Goal: Information Seeking & Learning: Learn about a topic

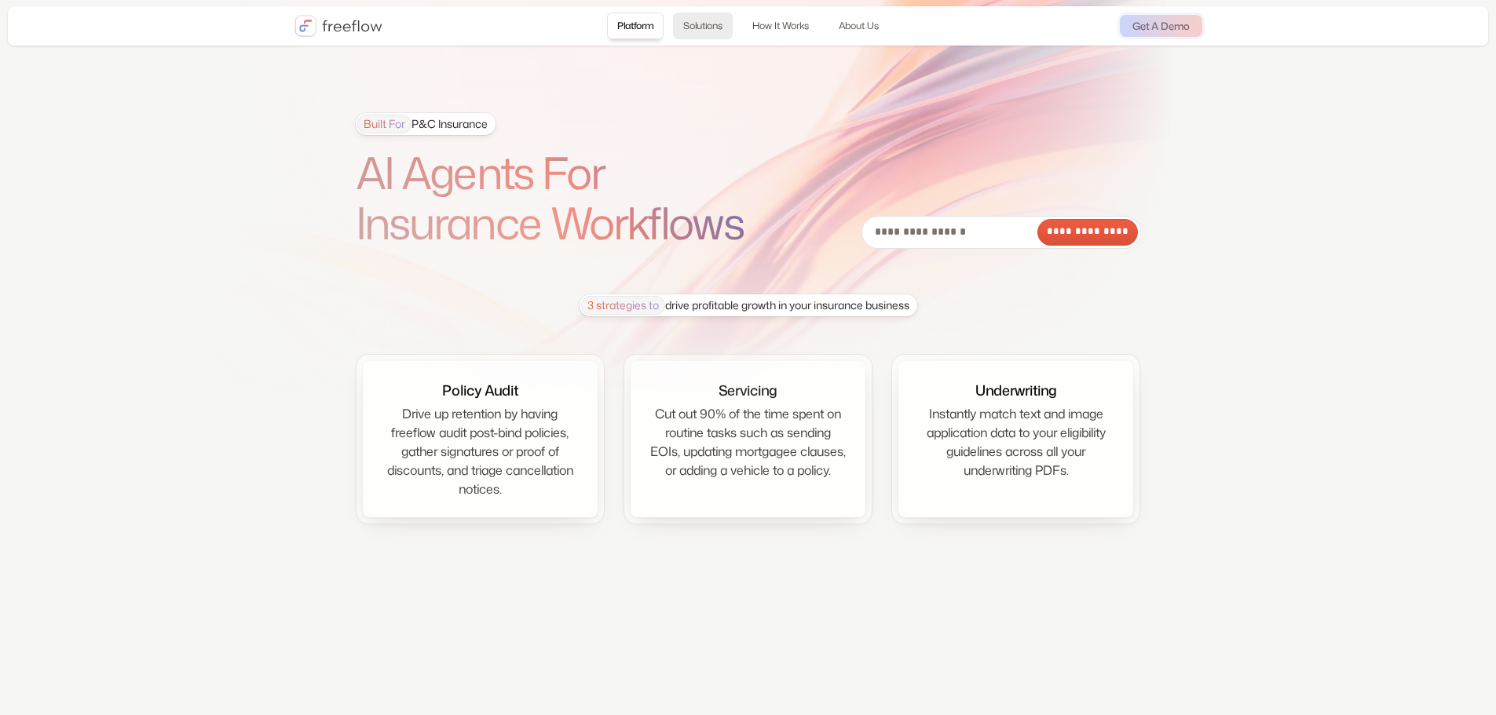
click at [703, 26] on link "Solutions" at bounding box center [703, 26] width 60 height 27
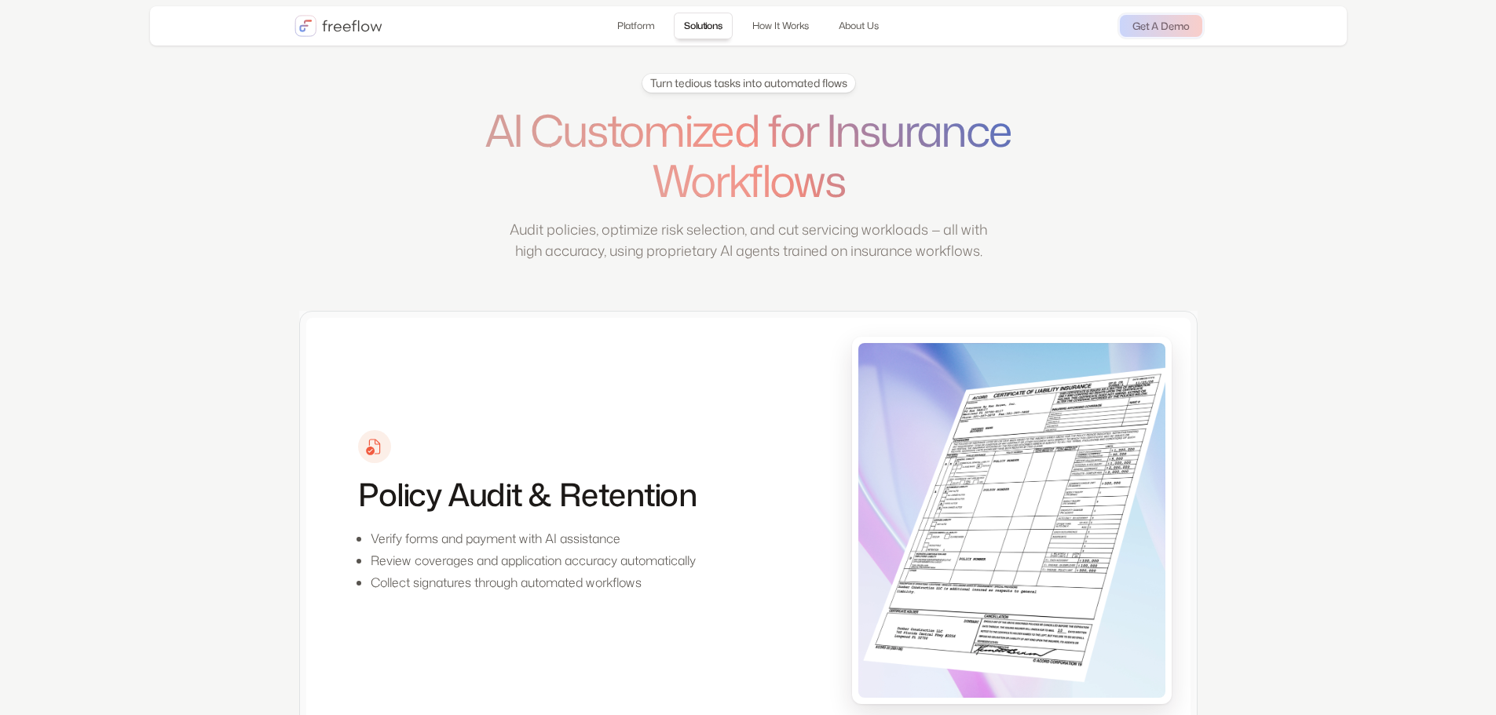
scroll to position [556, 0]
click at [777, 23] on link "How It Works" at bounding box center [780, 26] width 77 height 27
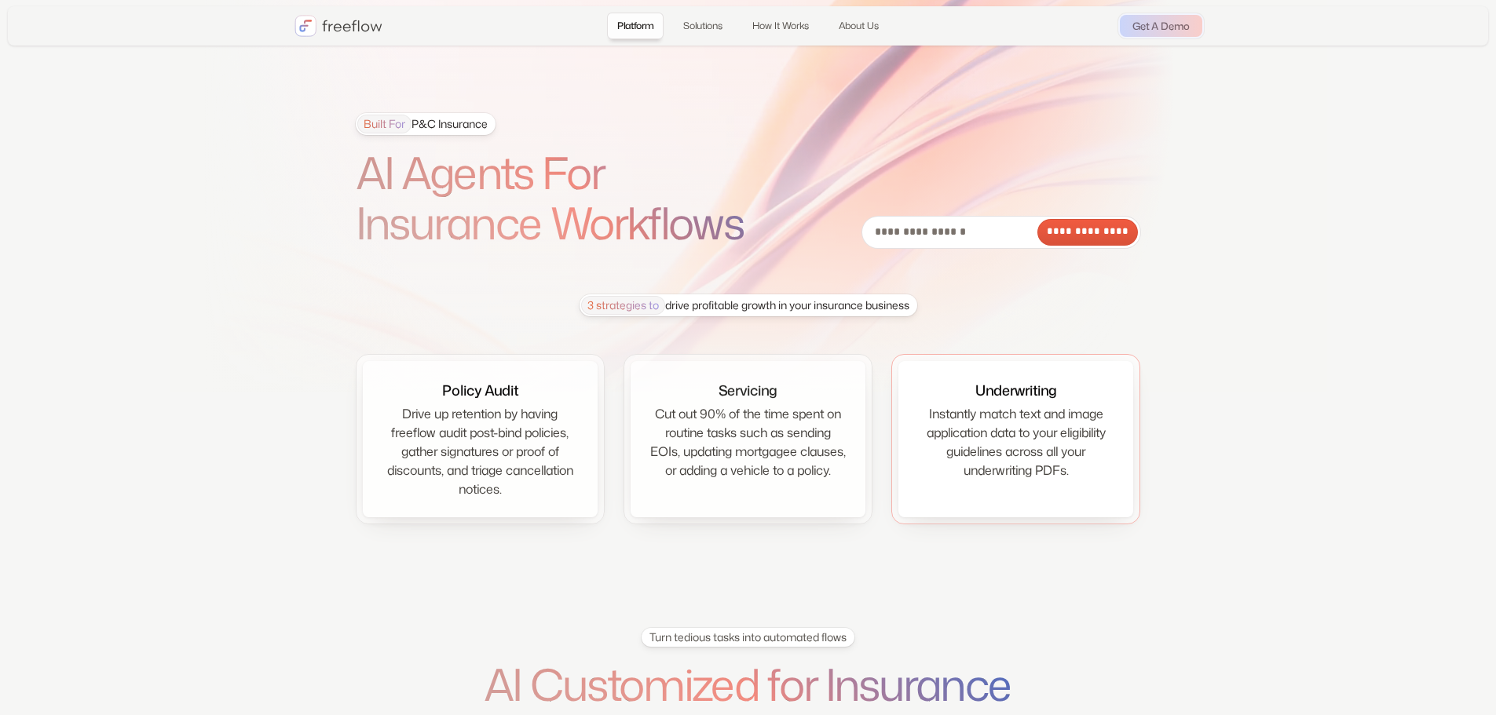
click at [1036, 430] on div "Instantly match text and image application data to your eligibility guidelines …" at bounding box center [1015, 441] width 197 height 75
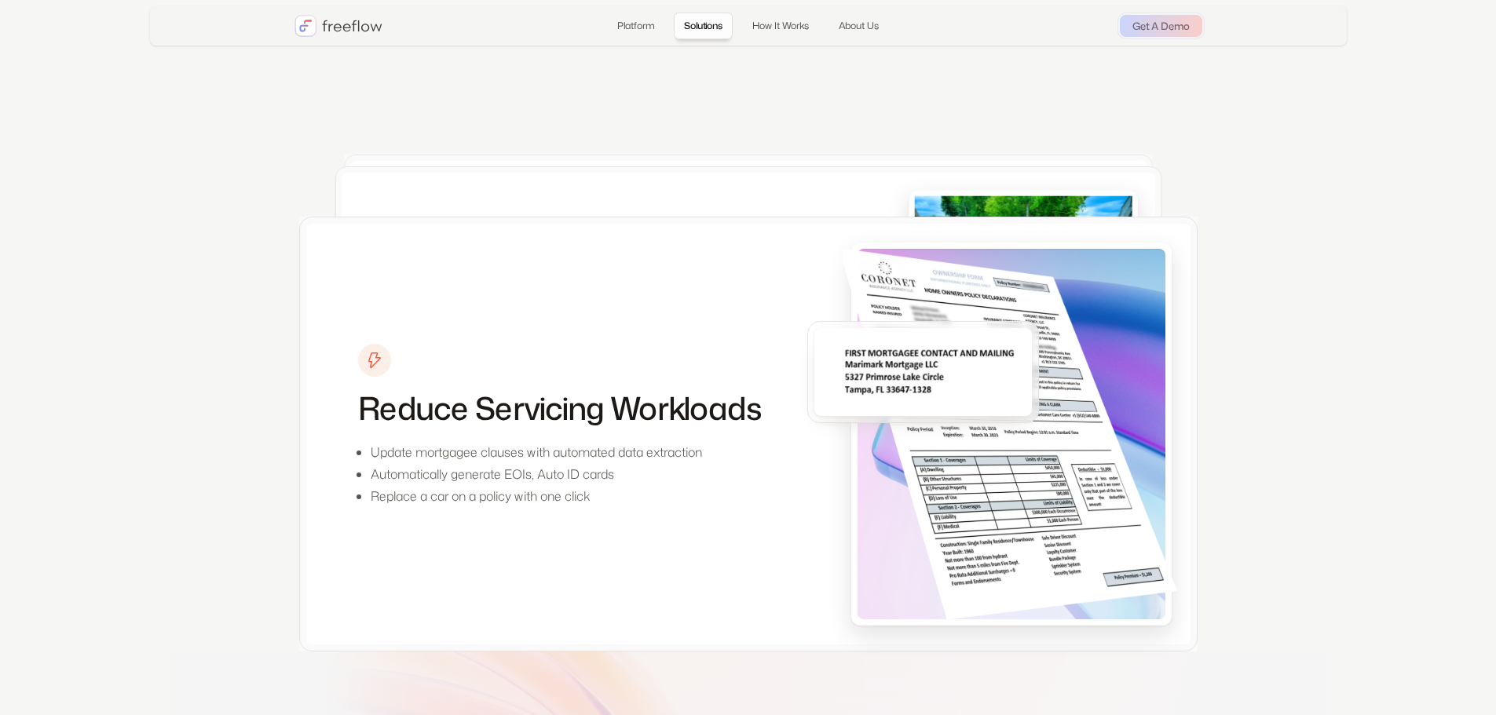
scroll to position [1190, 0]
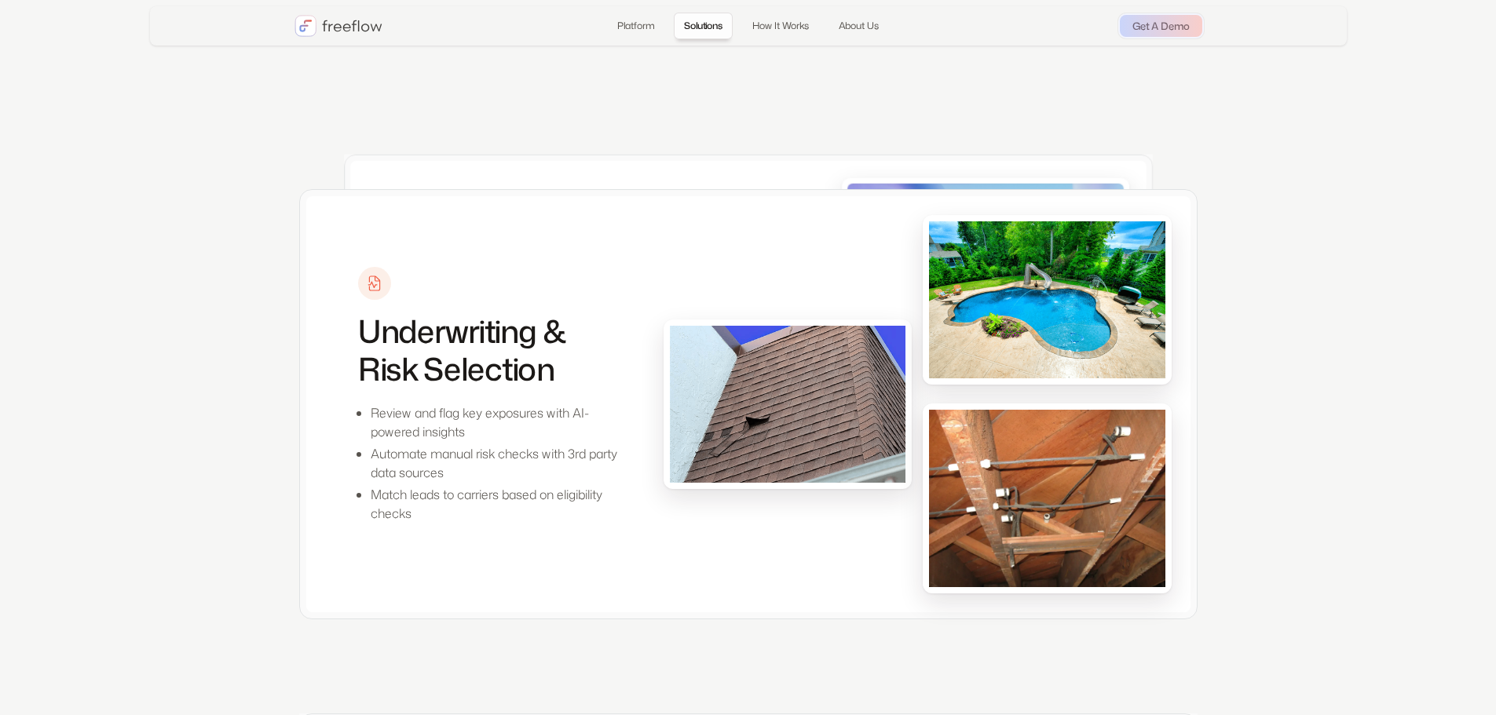
click at [883, 418] on img at bounding box center [788, 404] width 236 height 157
click at [441, 441] on p "Review and flag key exposures with AI-powered insights" at bounding box center [501, 423] width 260 height 38
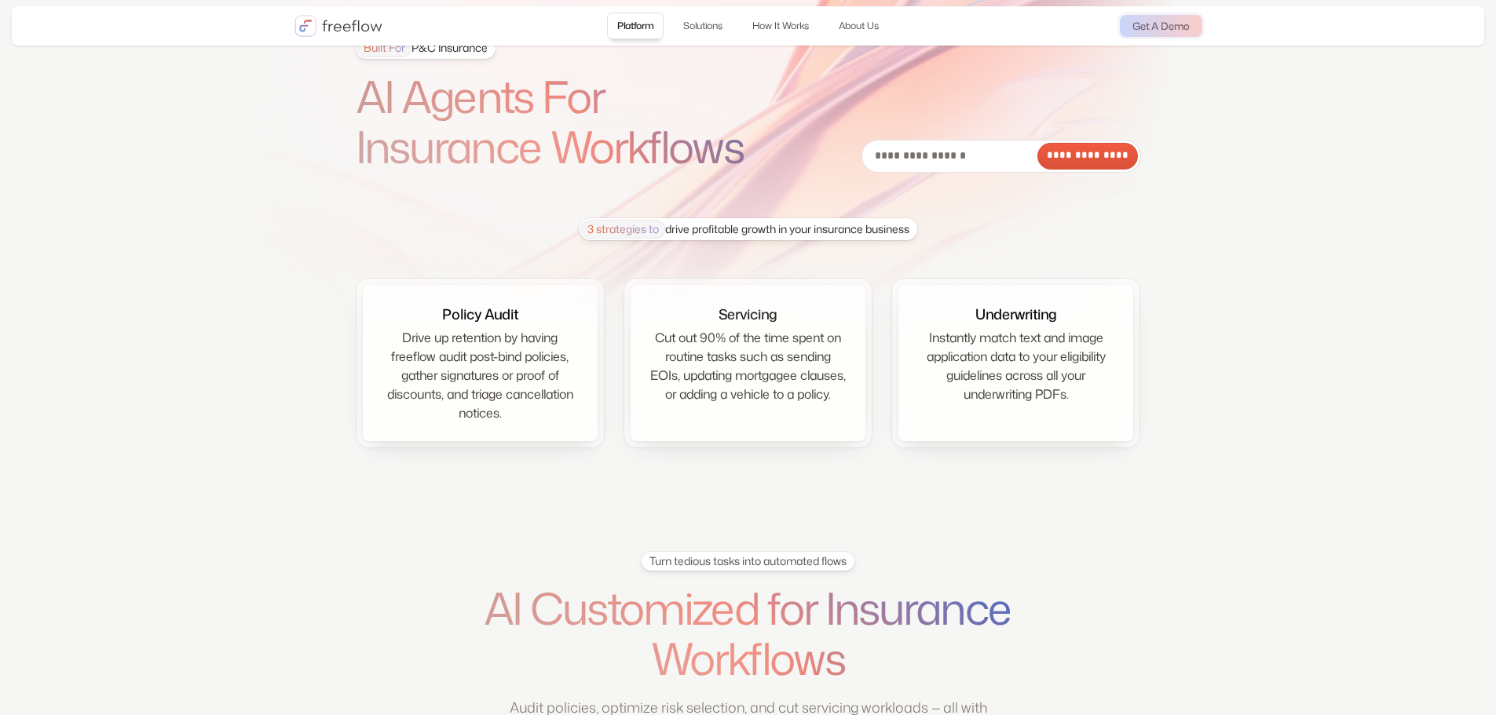
scroll to position [0, 0]
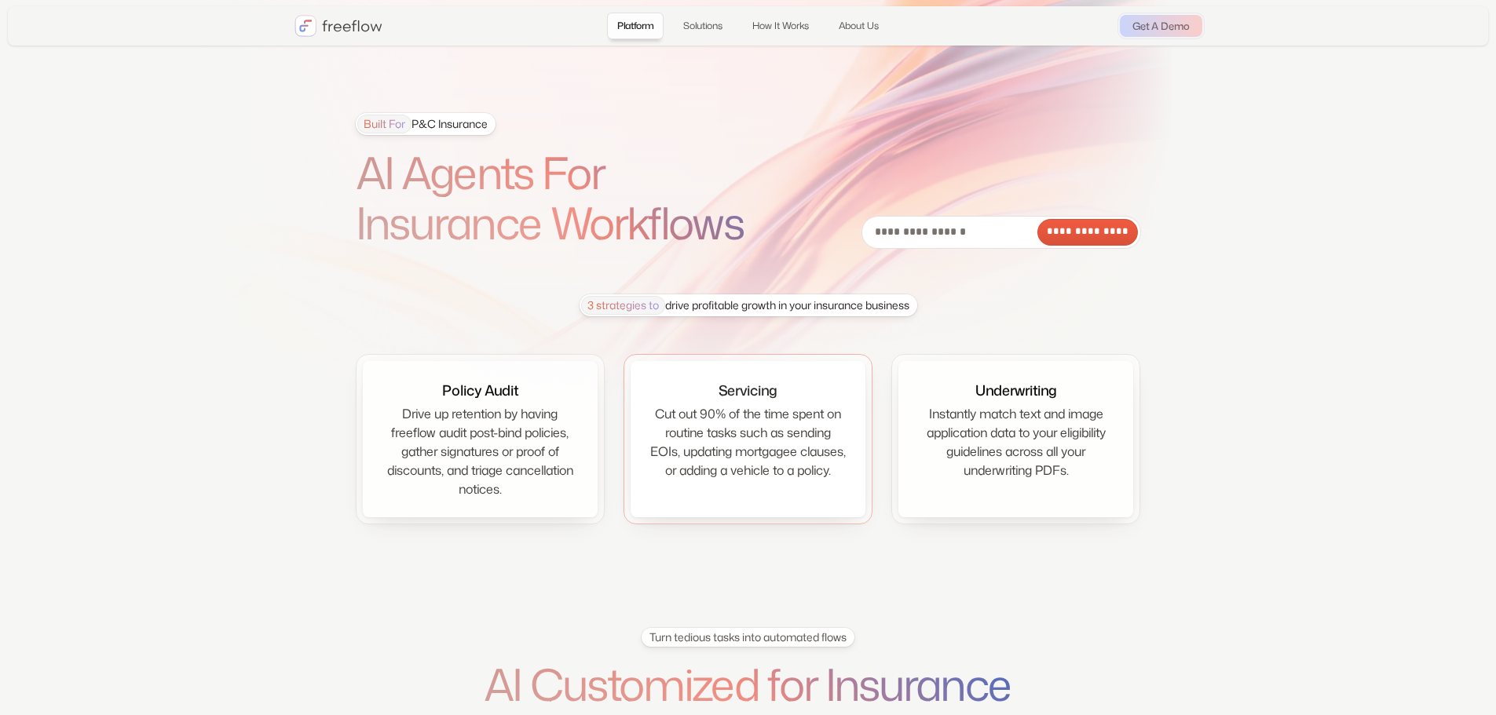
drag, startPoint x: 636, startPoint y: 415, endPoint x: 648, endPoint y: 415, distance: 11.8
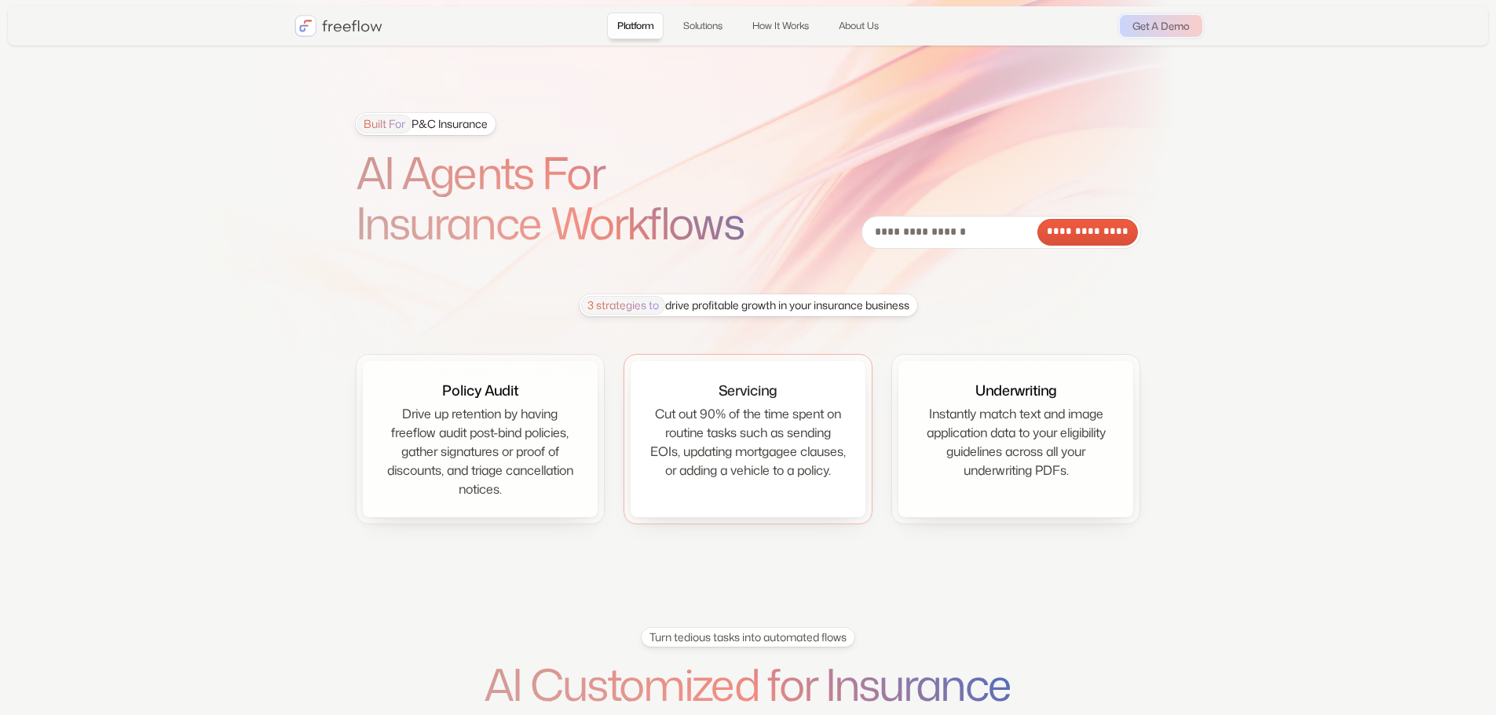
click at [638, 415] on div "Servicing Cut out 90% of the time spent on routine tasks such as sending EOIs, …" at bounding box center [748, 439] width 235 height 156
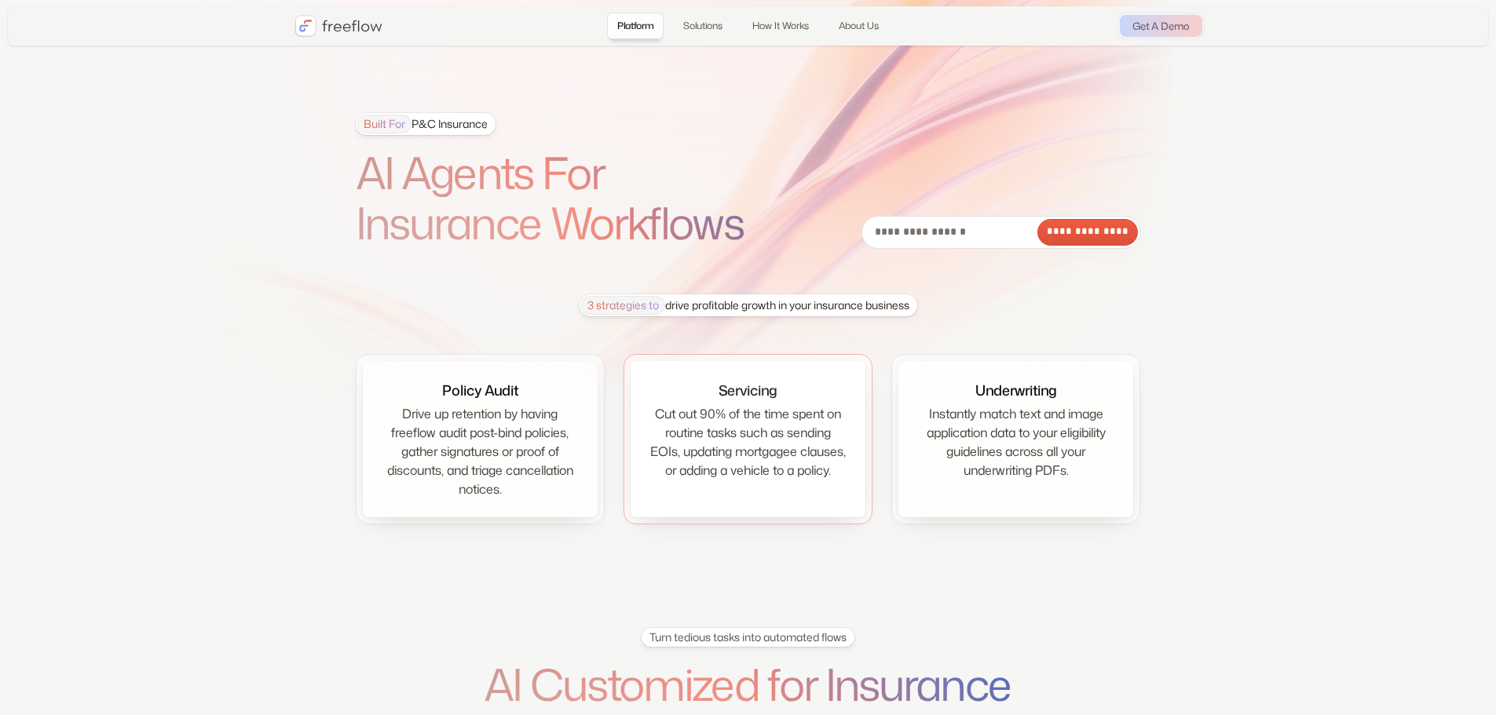
click at [773, 433] on div "Cut out 90% of the time spent on routine tasks such as sending EOIs, updating m…" at bounding box center [747, 441] width 197 height 75
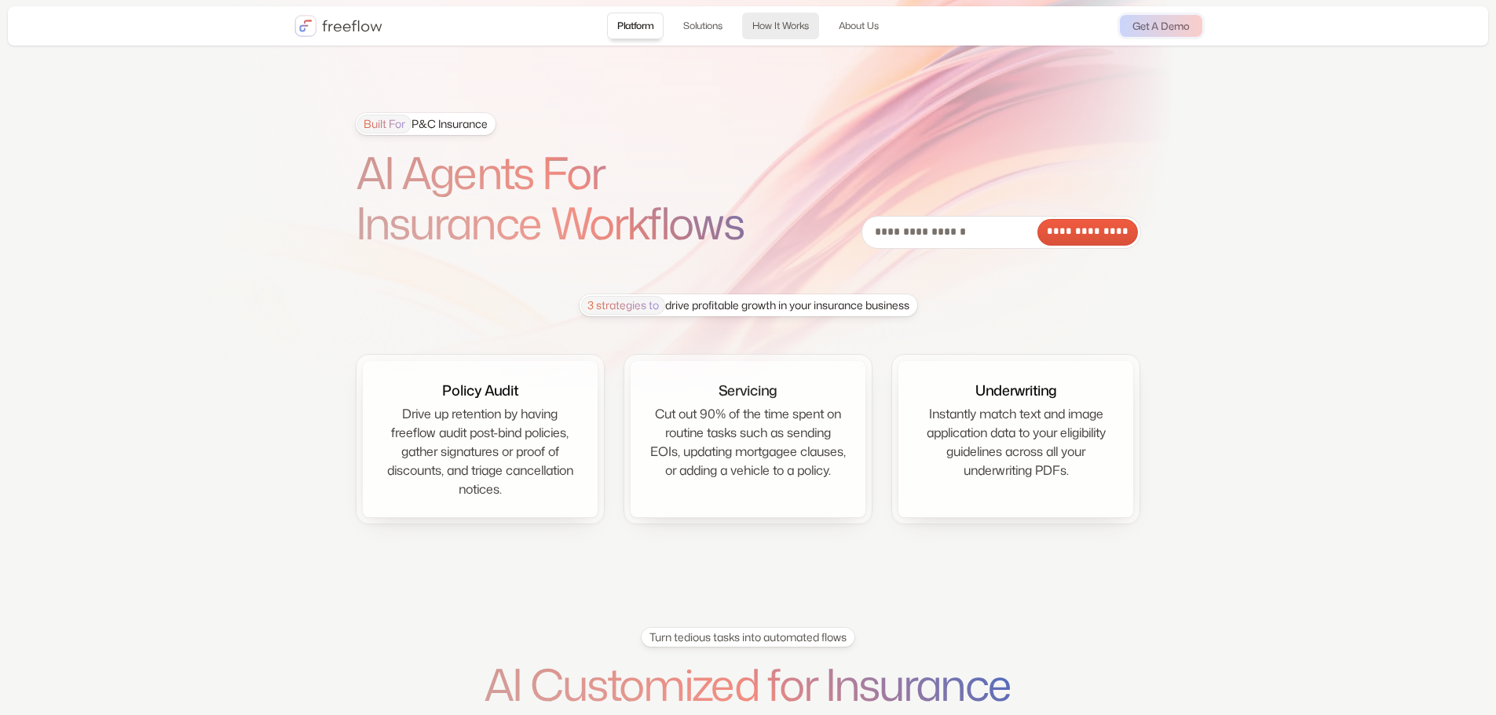
click at [773, 27] on link "How It Works" at bounding box center [780, 26] width 77 height 27
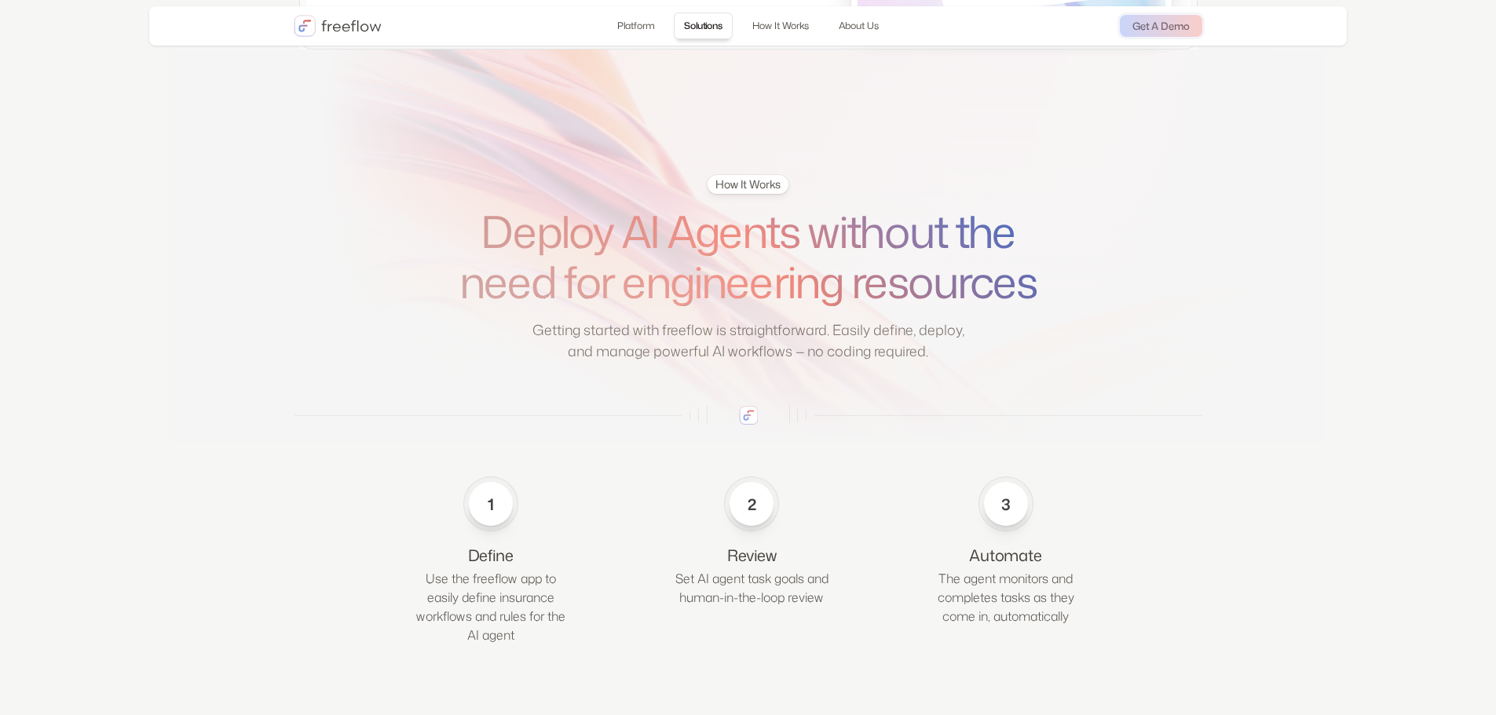
click at [713, 23] on link "Solutions" at bounding box center [703, 26] width 59 height 27
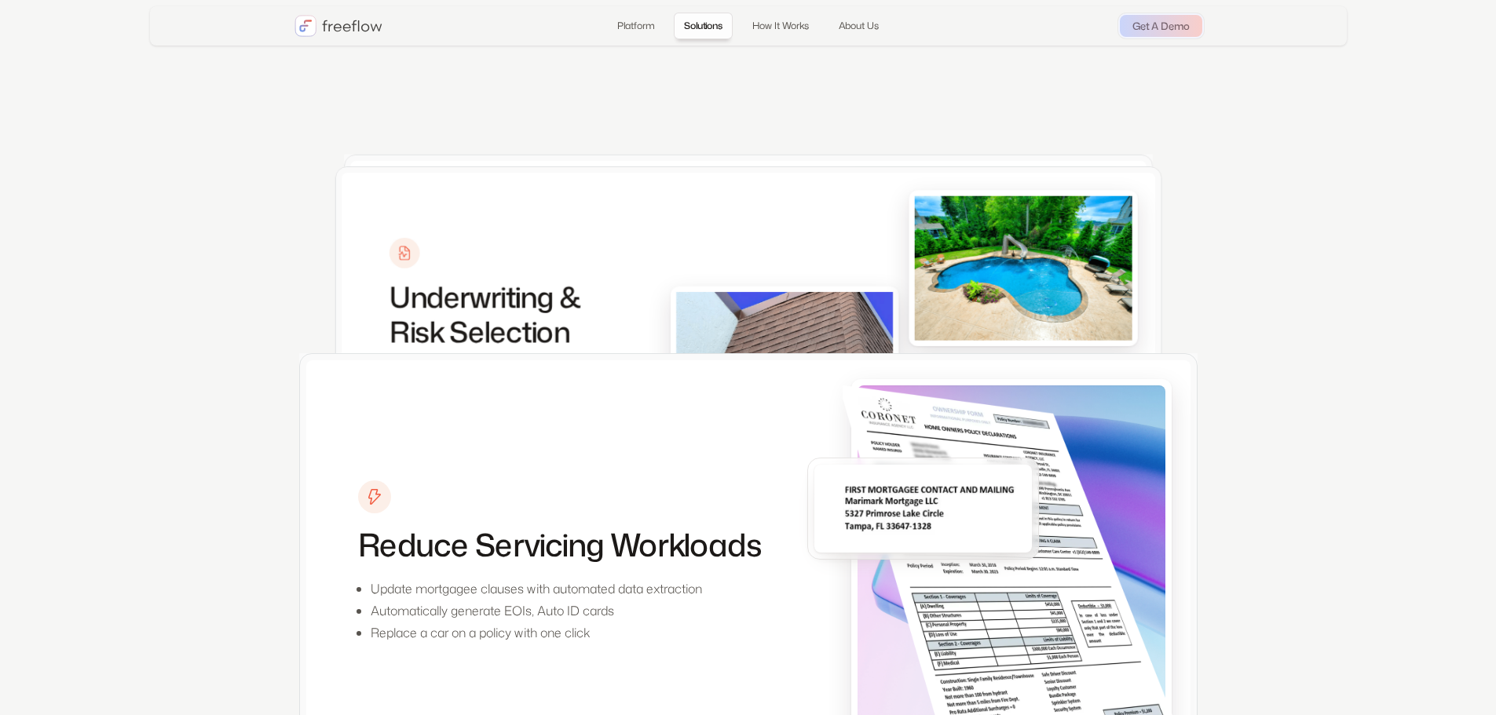
scroll to position [2048, 0]
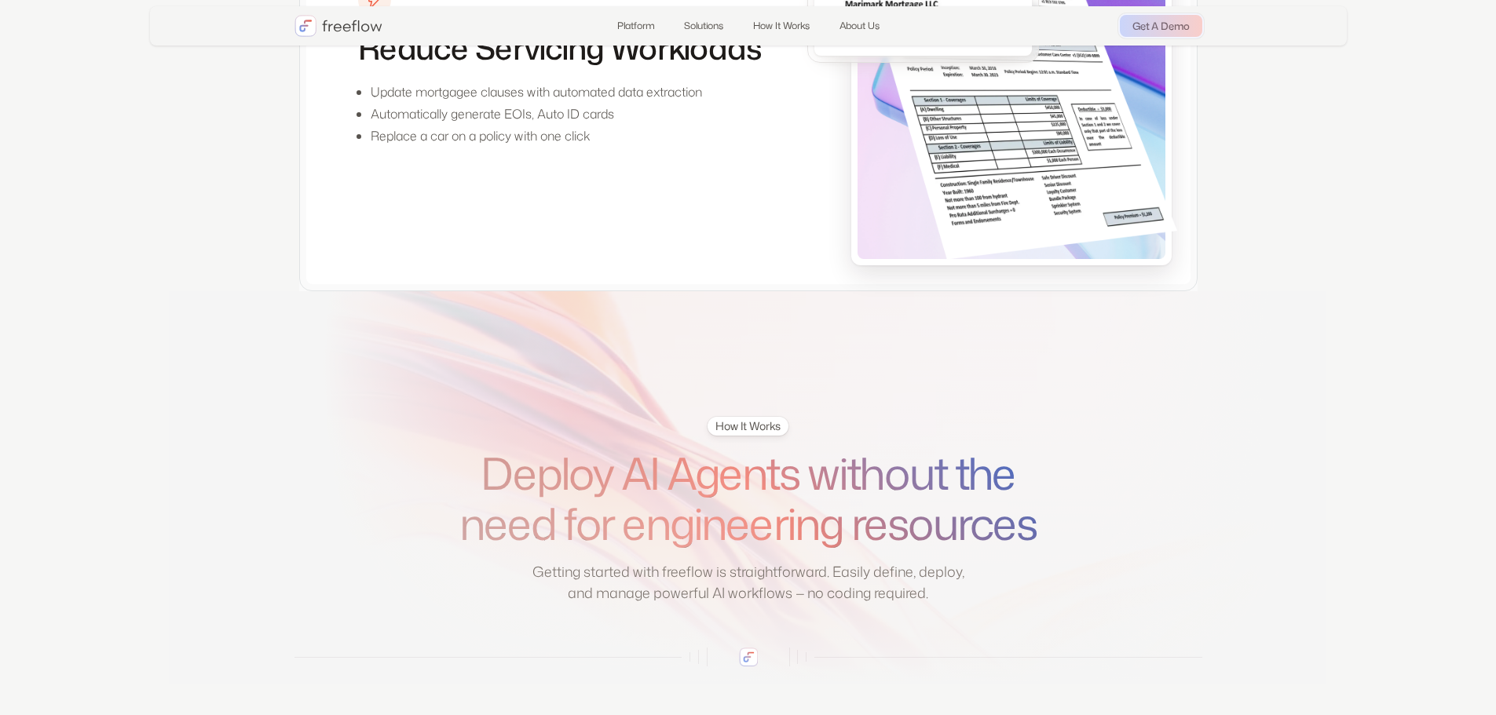
click at [765, 434] on div "How It Works" at bounding box center [747, 427] width 65 height 16
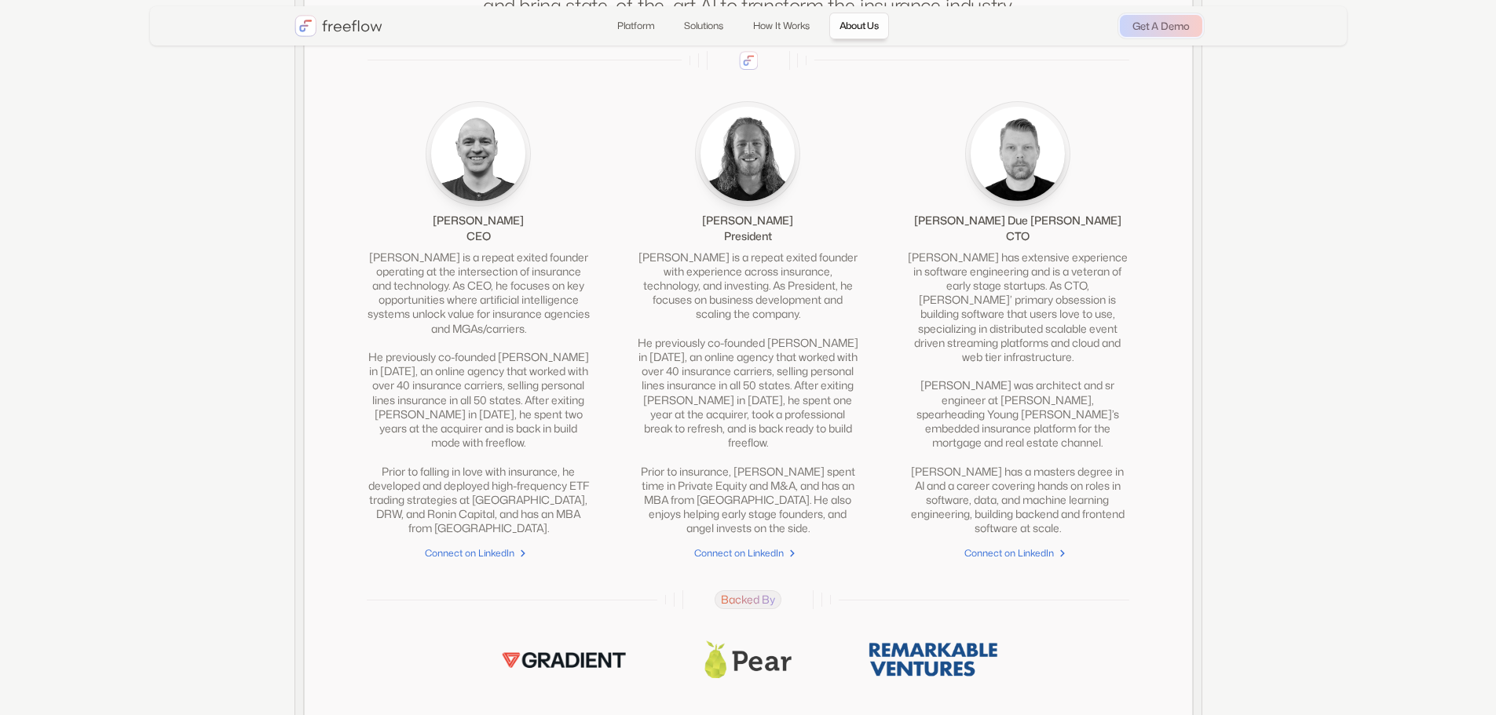
scroll to position [4037, 0]
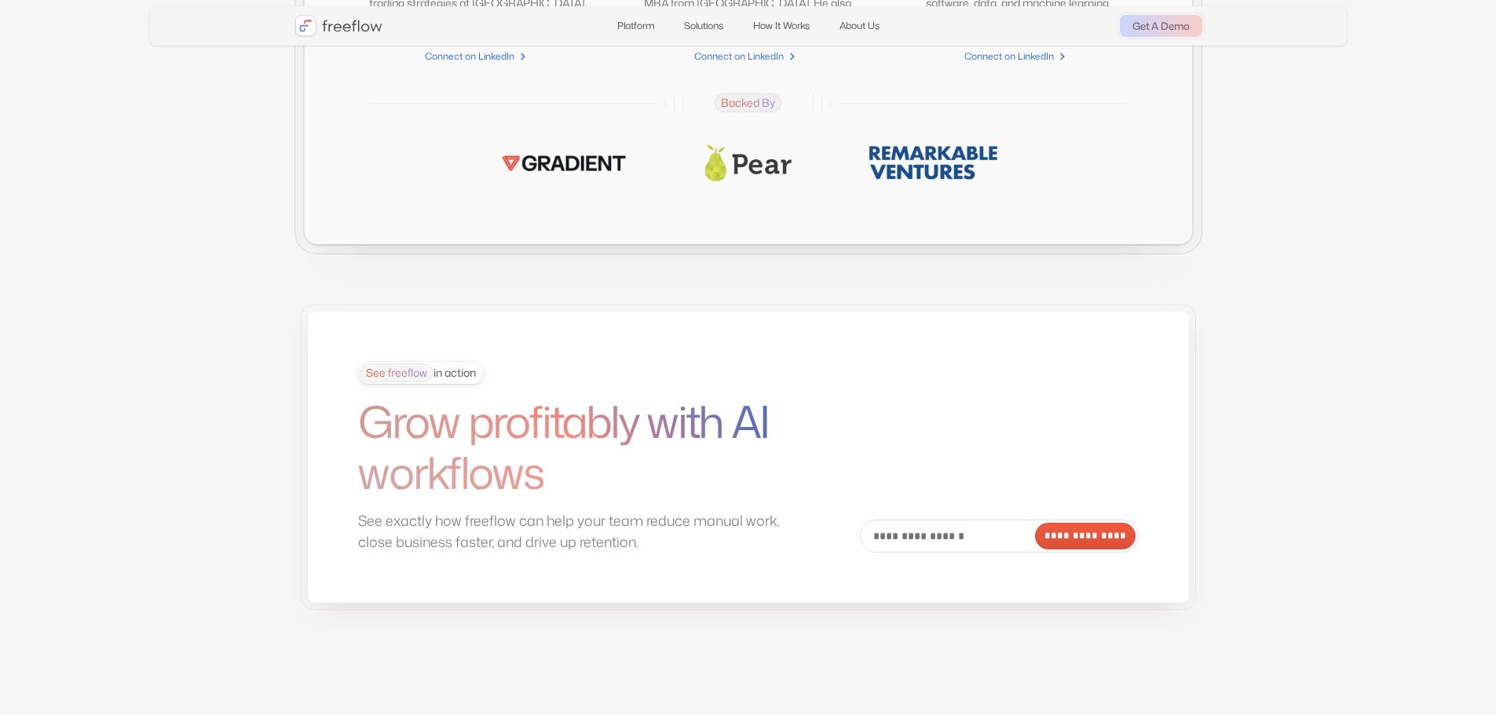
click at [463, 382] on div "See freeflow in action" at bounding box center [418, 373] width 116 height 19
click at [408, 382] on span "See freeflow" at bounding box center [397, 373] width 74 height 19
click at [434, 382] on div "See freeflow in action" at bounding box center [418, 373] width 116 height 19
click at [442, 382] on div "See freeflow in action" at bounding box center [418, 373] width 116 height 19
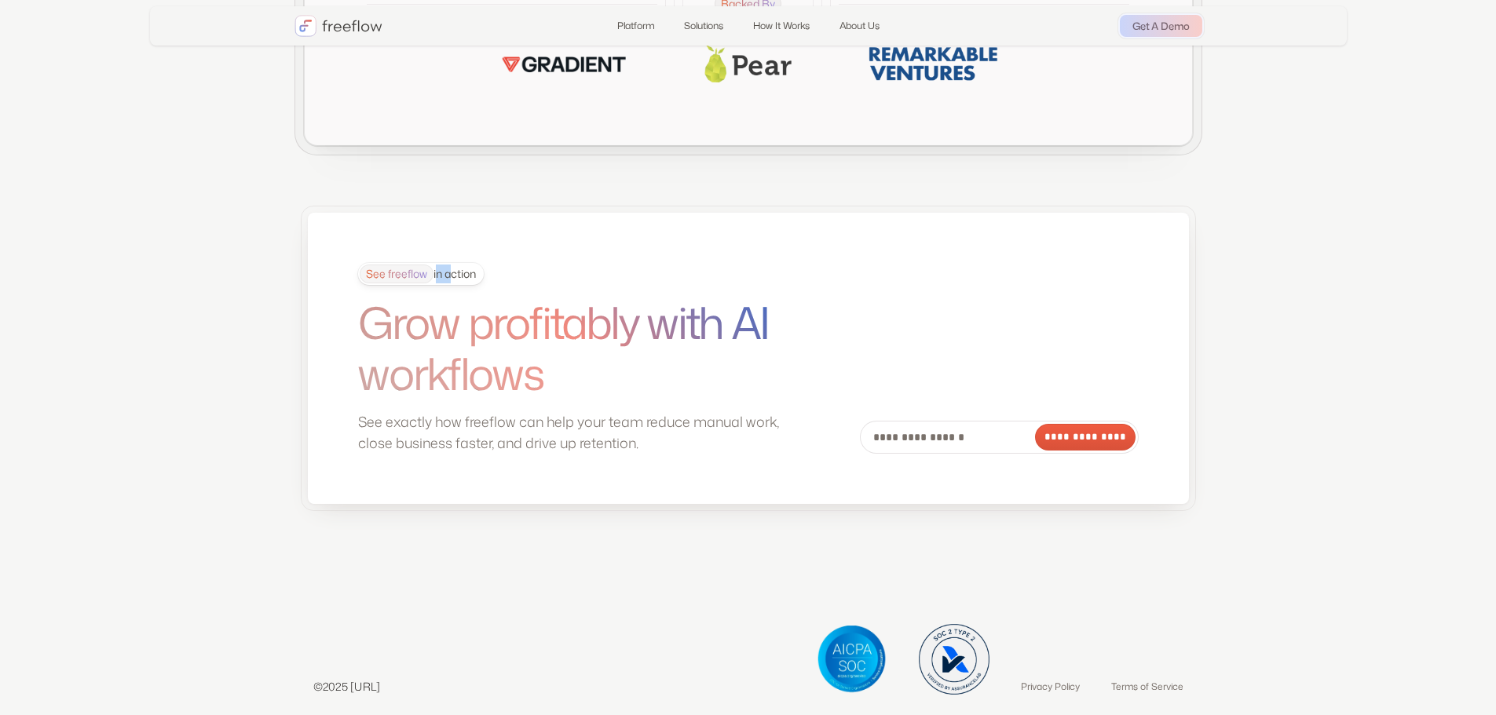
scroll to position [4174, 0]
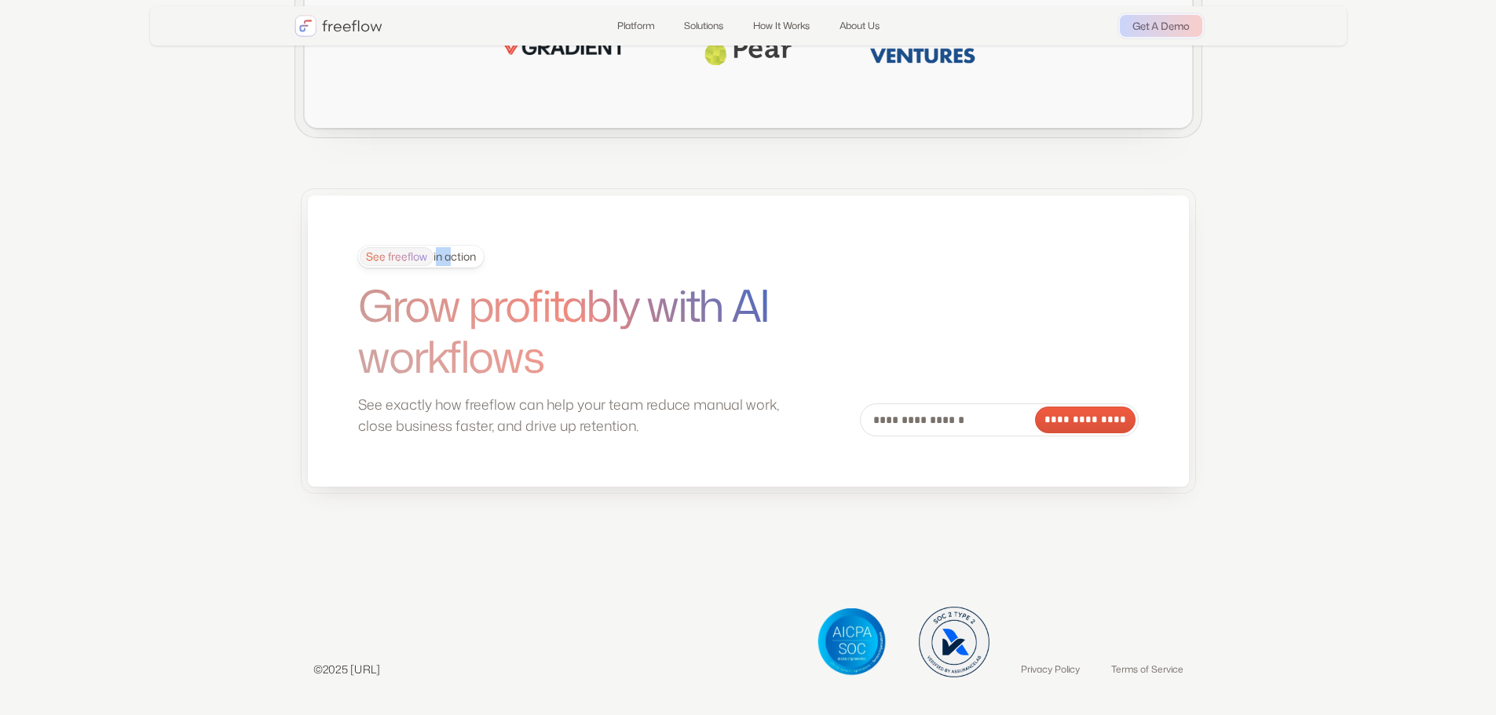
click at [855, 651] on img at bounding box center [852, 644] width 71 height 70
click at [974, 642] on img at bounding box center [954, 642] width 71 height 71
click at [1074, 681] on div "©2025 [URL] Privacy Policy Terms of Service" at bounding box center [748, 661] width 1496 height 108
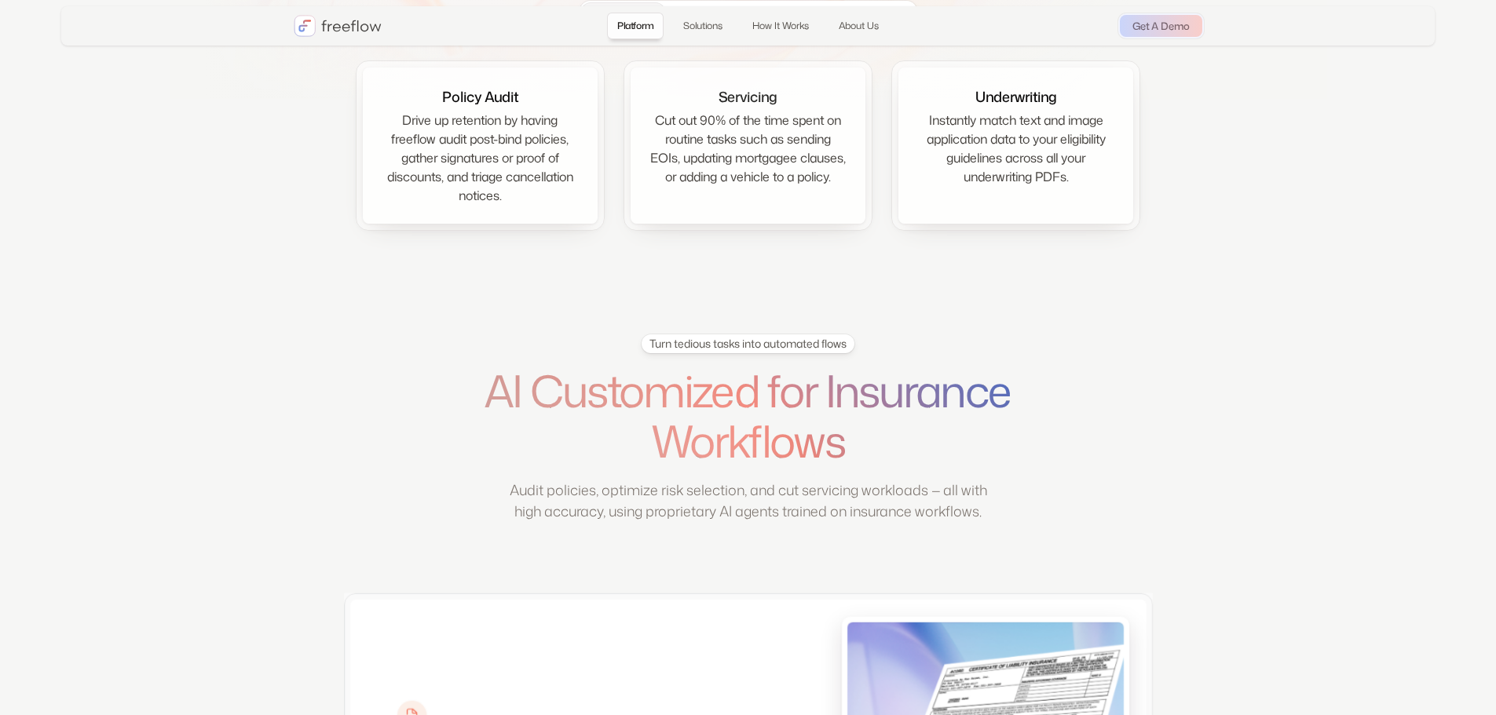
scroll to position [0, 0]
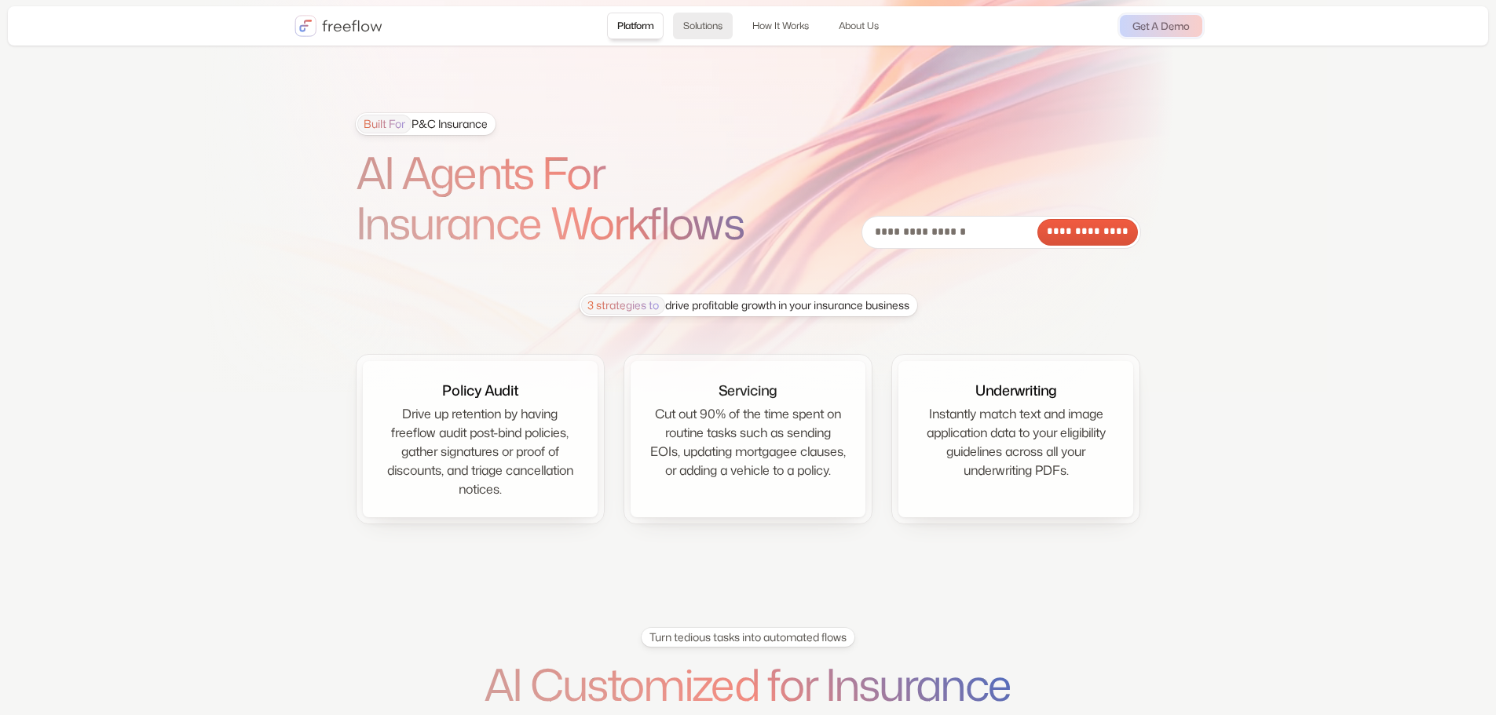
click at [707, 31] on link "Solutions" at bounding box center [703, 26] width 60 height 27
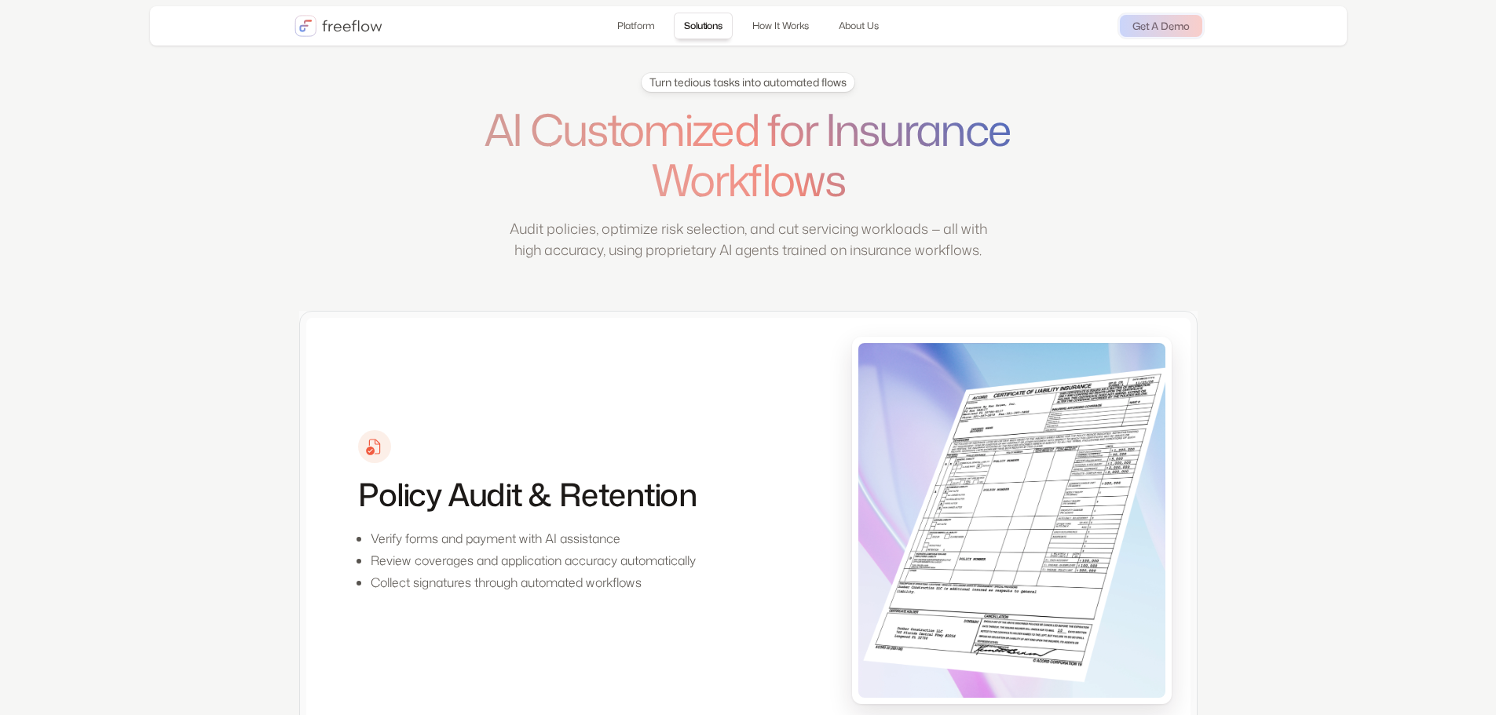
scroll to position [556, 0]
click at [799, 16] on link "How It Works" at bounding box center [780, 26] width 77 height 27
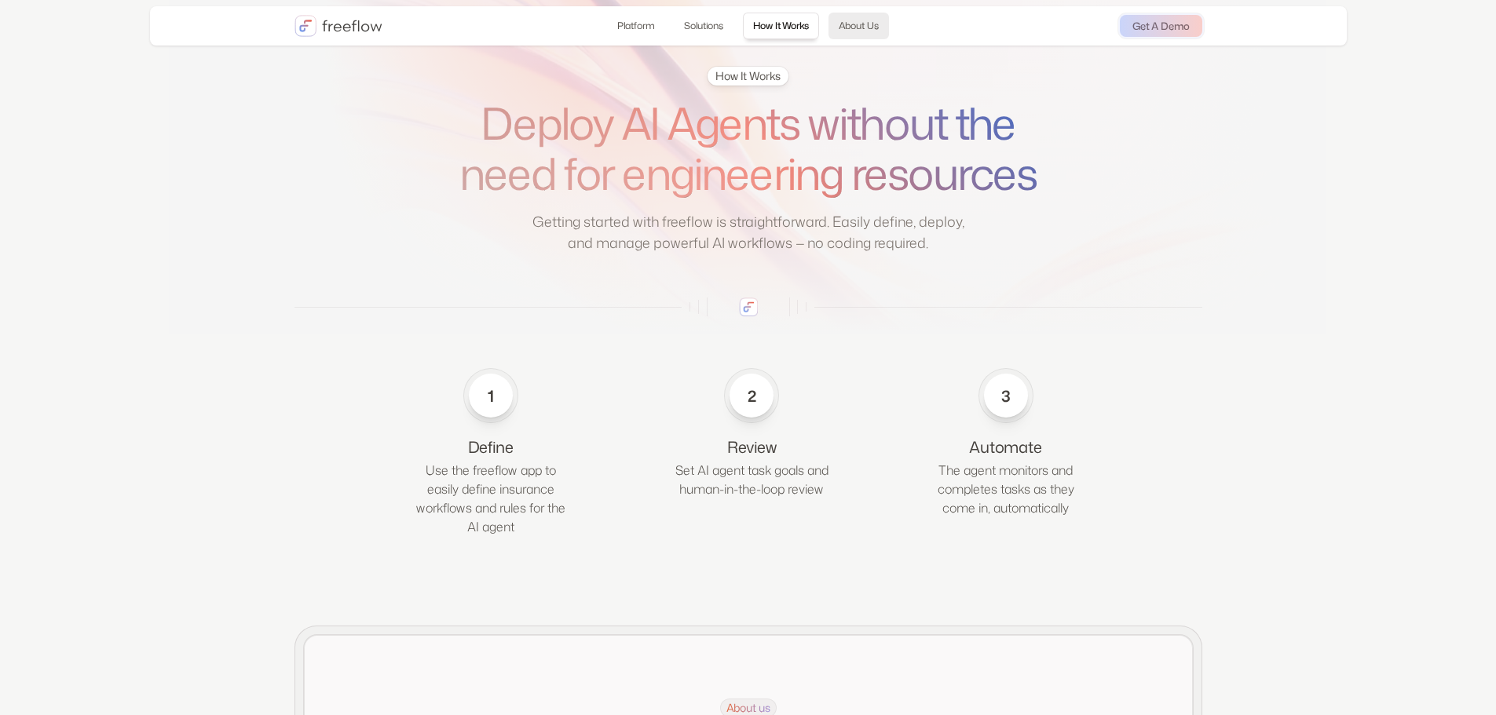
click at [873, 16] on link "About Us" at bounding box center [858, 26] width 60 height 27
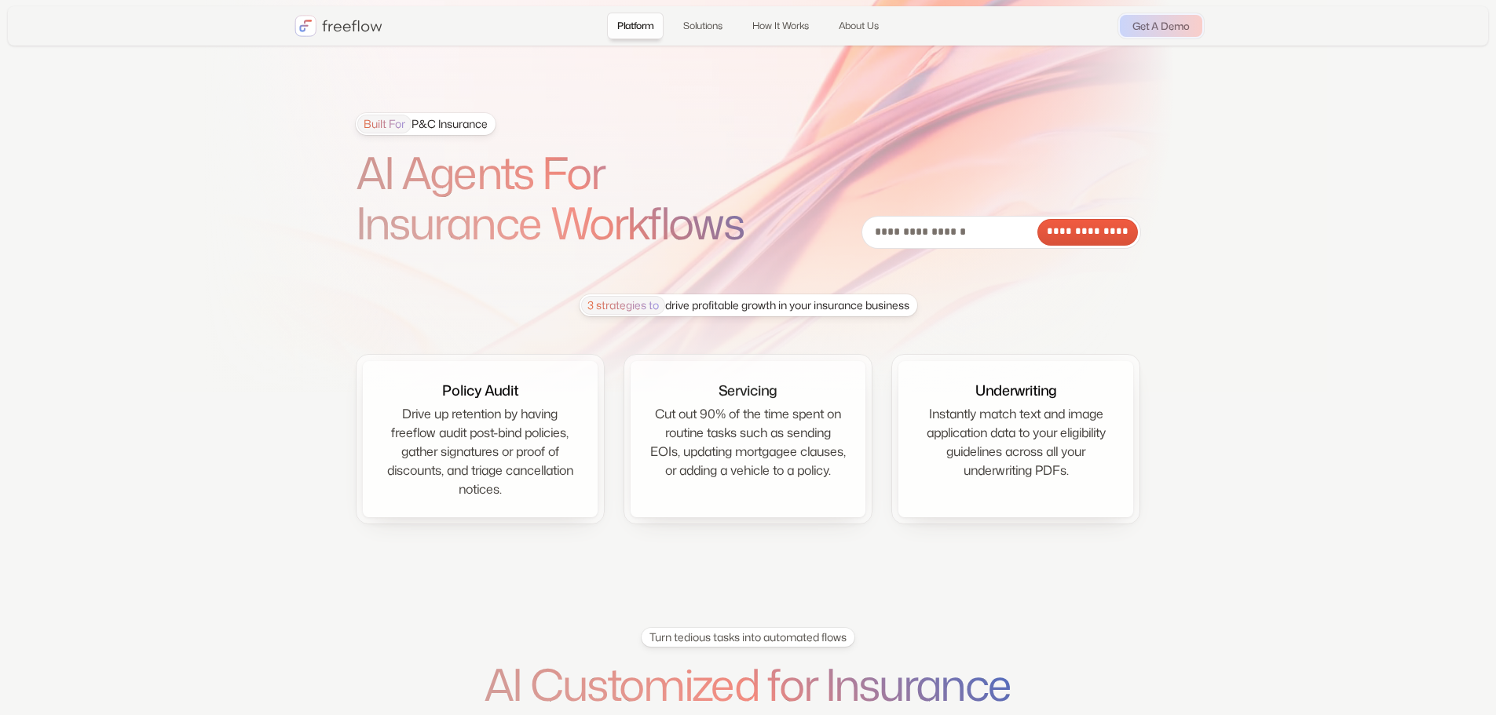
drag, startPoint x: 1043, startPoint y: 228, endPoint x: 704, endPoint y: 75, distance: 371.8
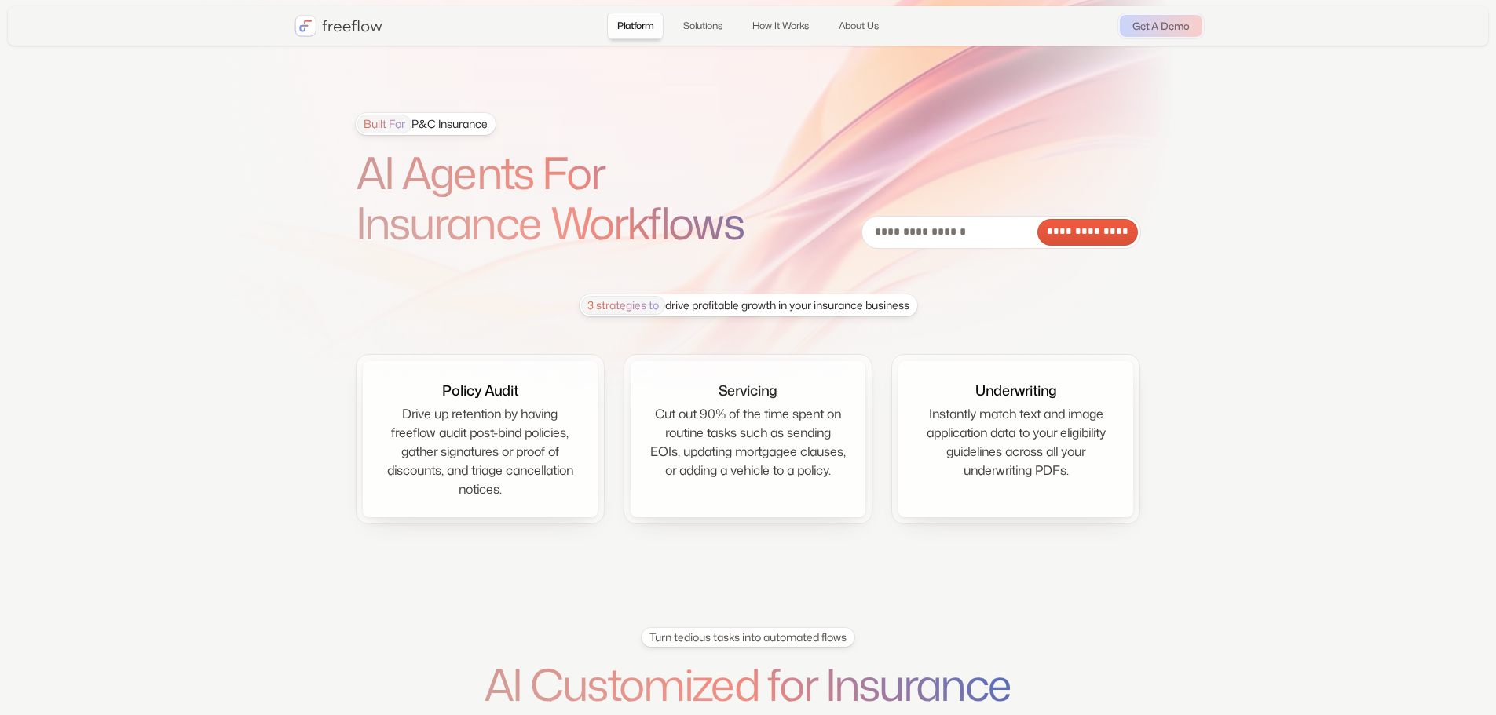
click at [704, 76] on section "**********" at bounding box center [748, 297] width 1496 height 595
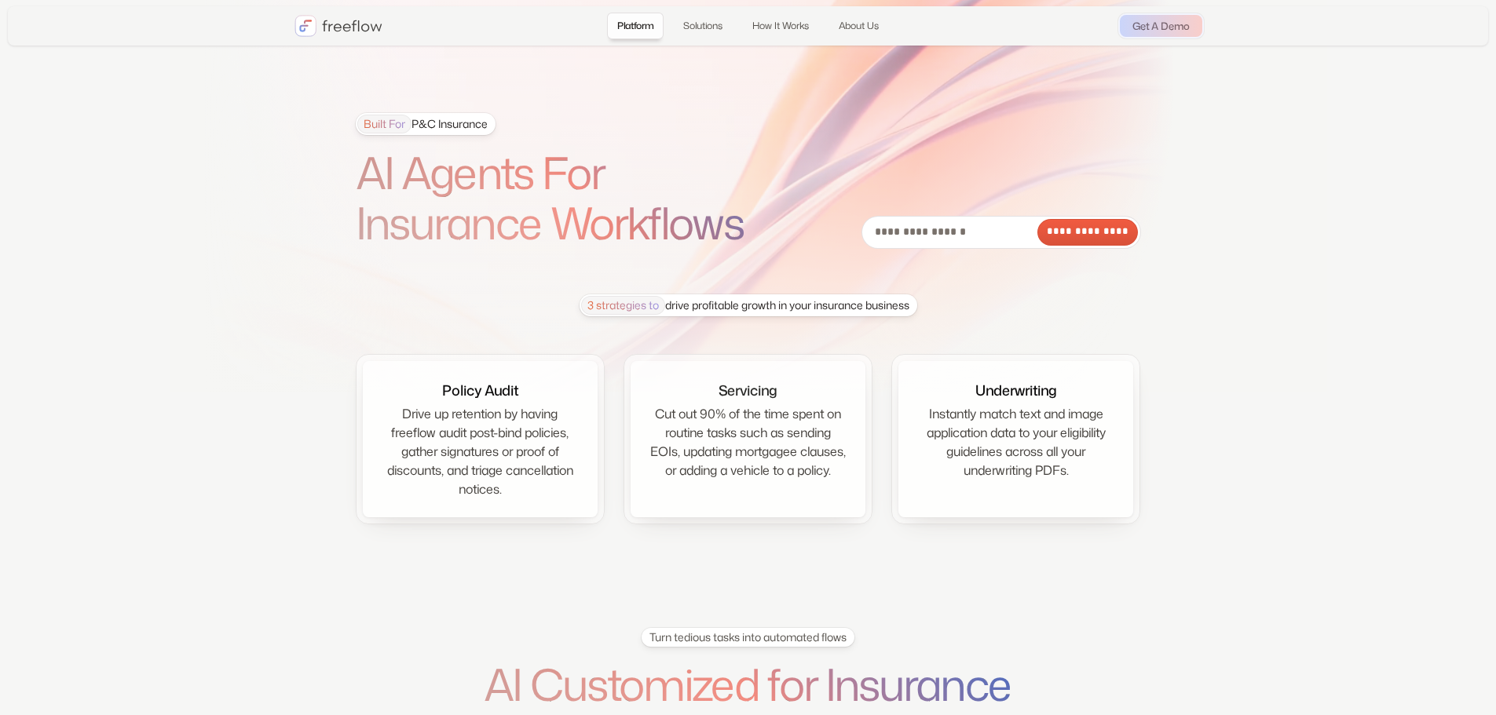
click at [428, 116] on div "Built For P&C Insurance" at bounding box center [422, 124] width 130 height 19
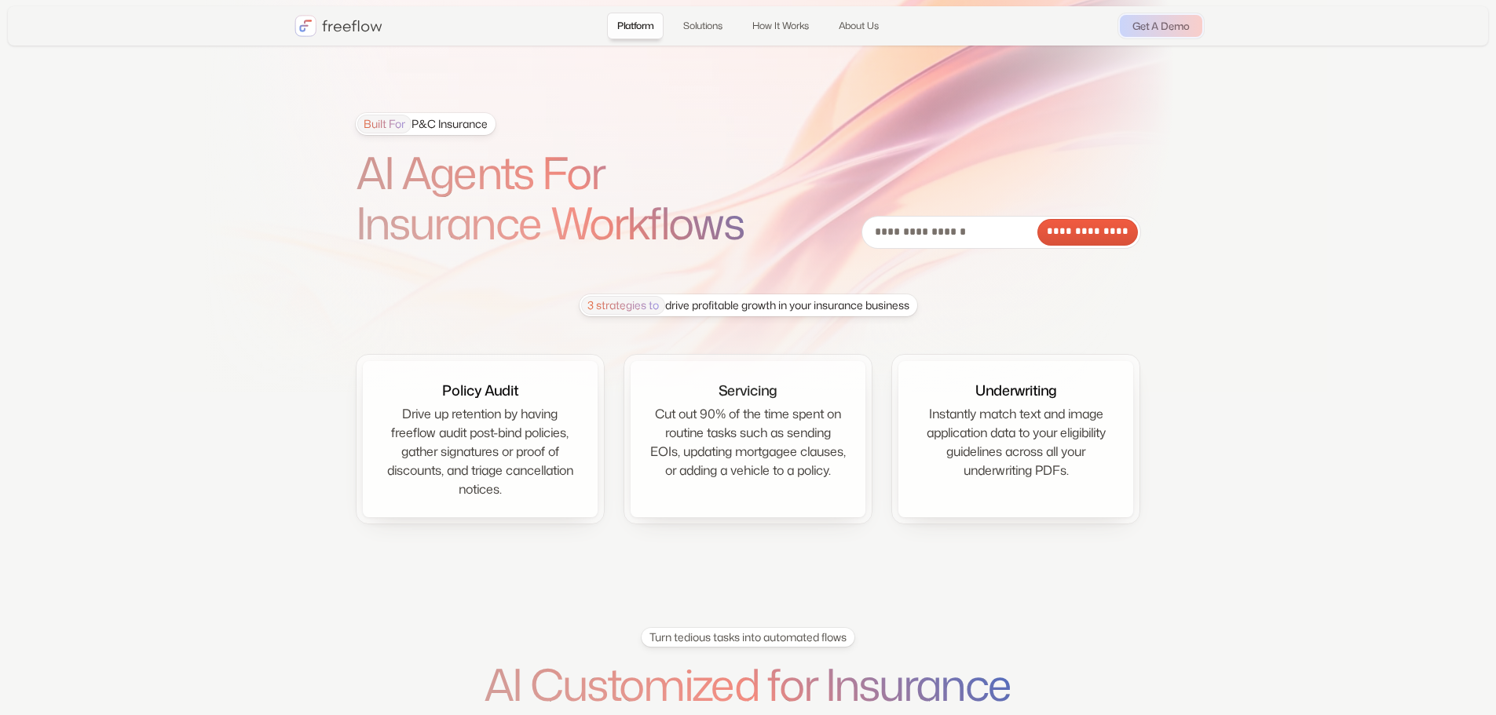
click at [432, 122] on div "Built For P&C Insurance" at bounding box center [422, 124] width 130 height 19
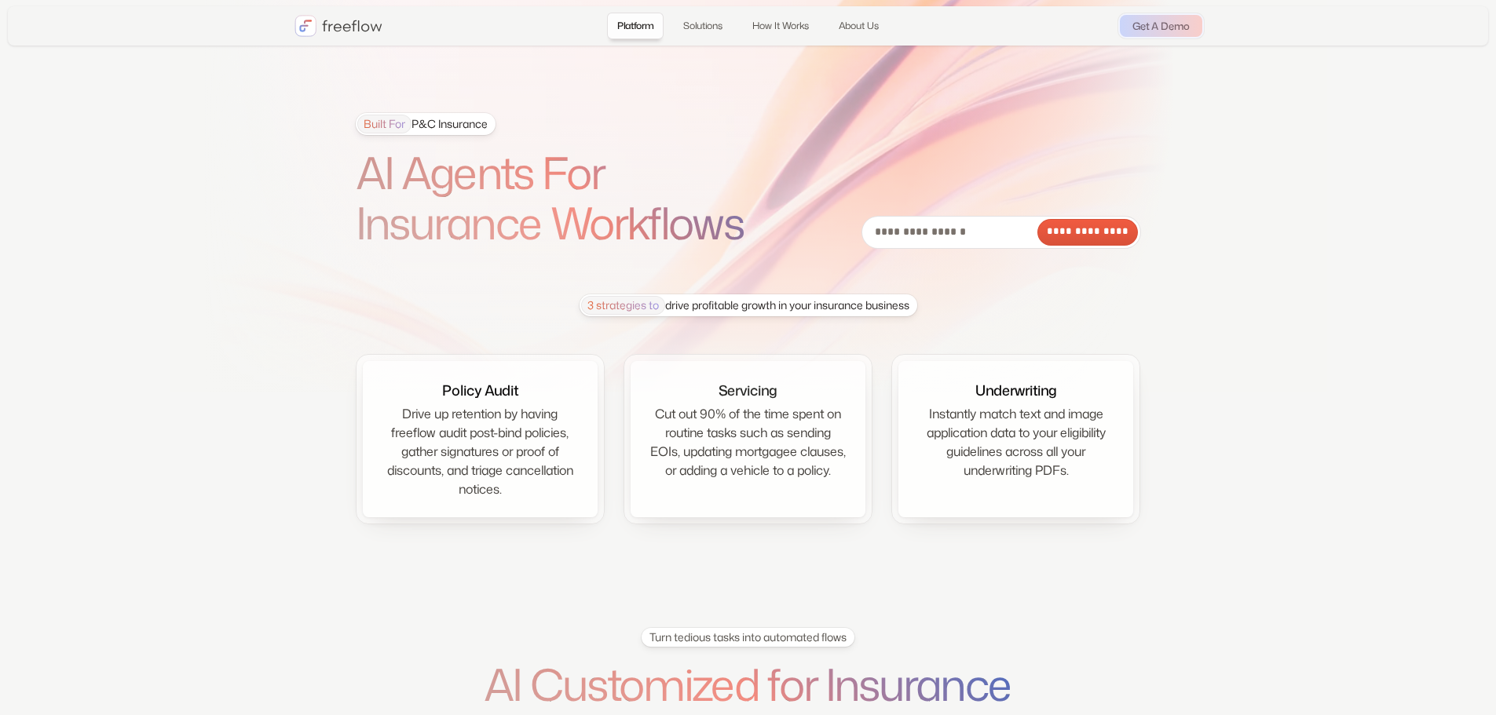
click at [381, 115] on span "Built For" at bounding box center [384, 124] width 54 height 19
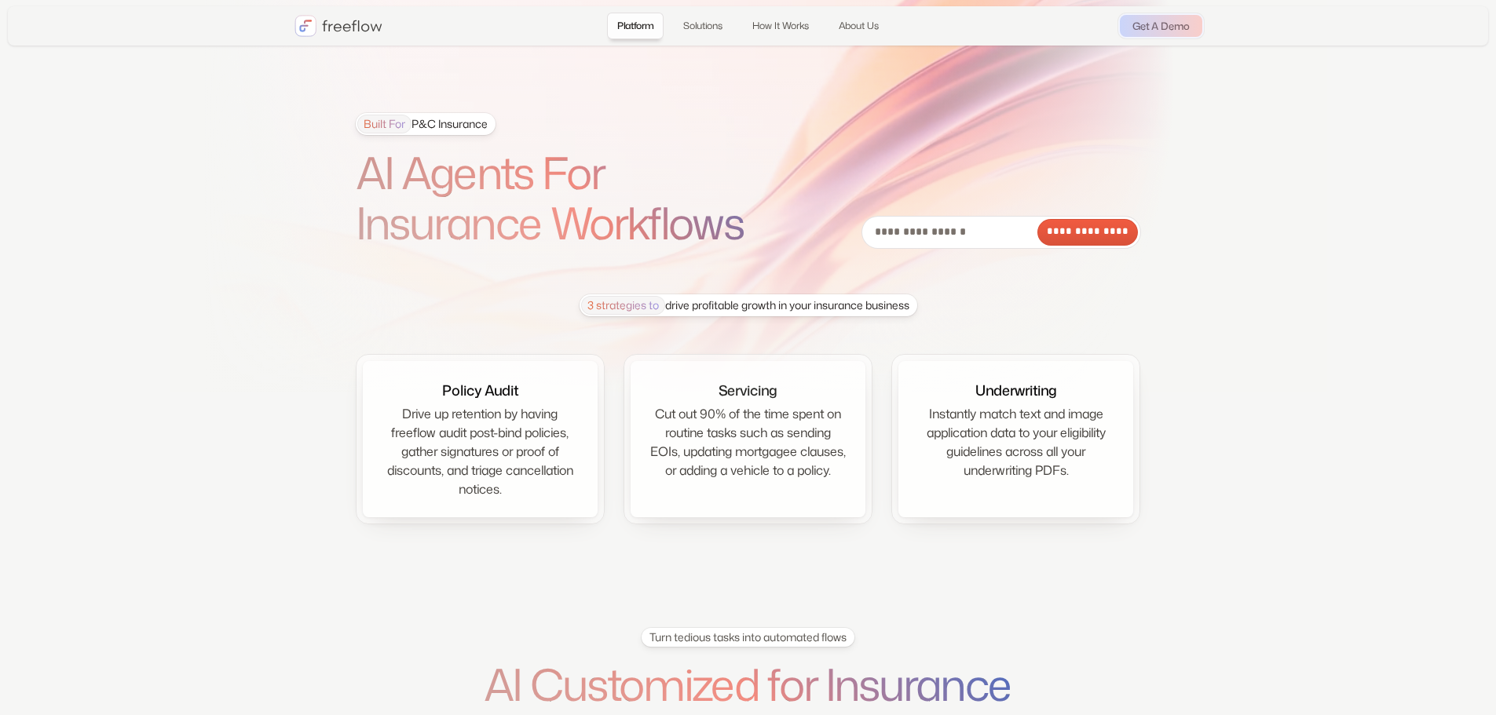
click at [427, 122] on div "Built For P&C Insurance" at bounding box center [422, 124] width 130 height 19
